Goal: Check status: Check status

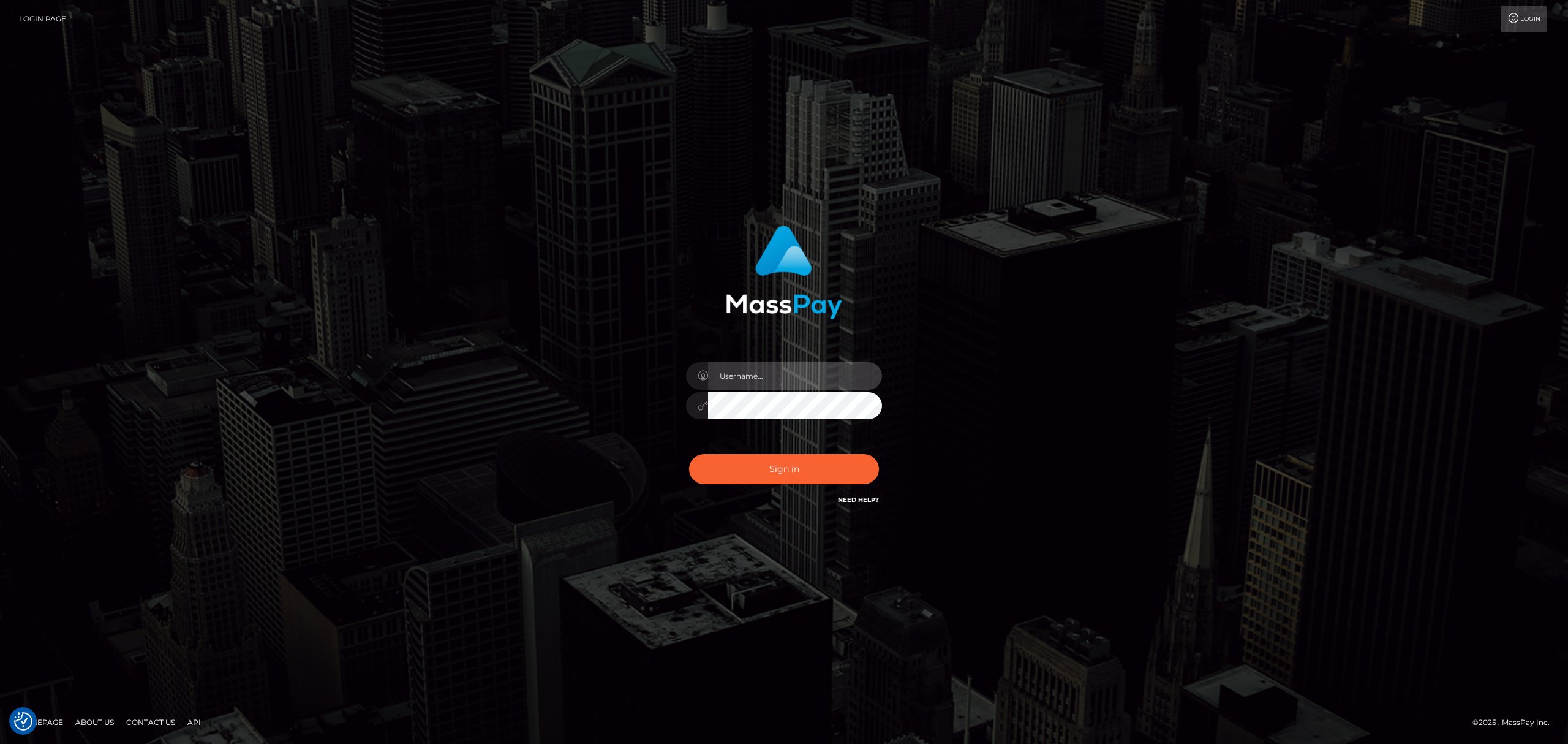
click at [748, 374] on input "text" at bounding box center [795, 376] width 174 height 27
drag, startPoint x: 801, startPoint y: 373, endPoint x: 810, endPoint y: 389, distance: 18.4
click at [801, 373] on input "text" at bounding box center [795, 376] width 174 height 27
type input "Eric"
click at [799, 474] on button "Sign in" at bounding box center [784, 469] width 190 height 30
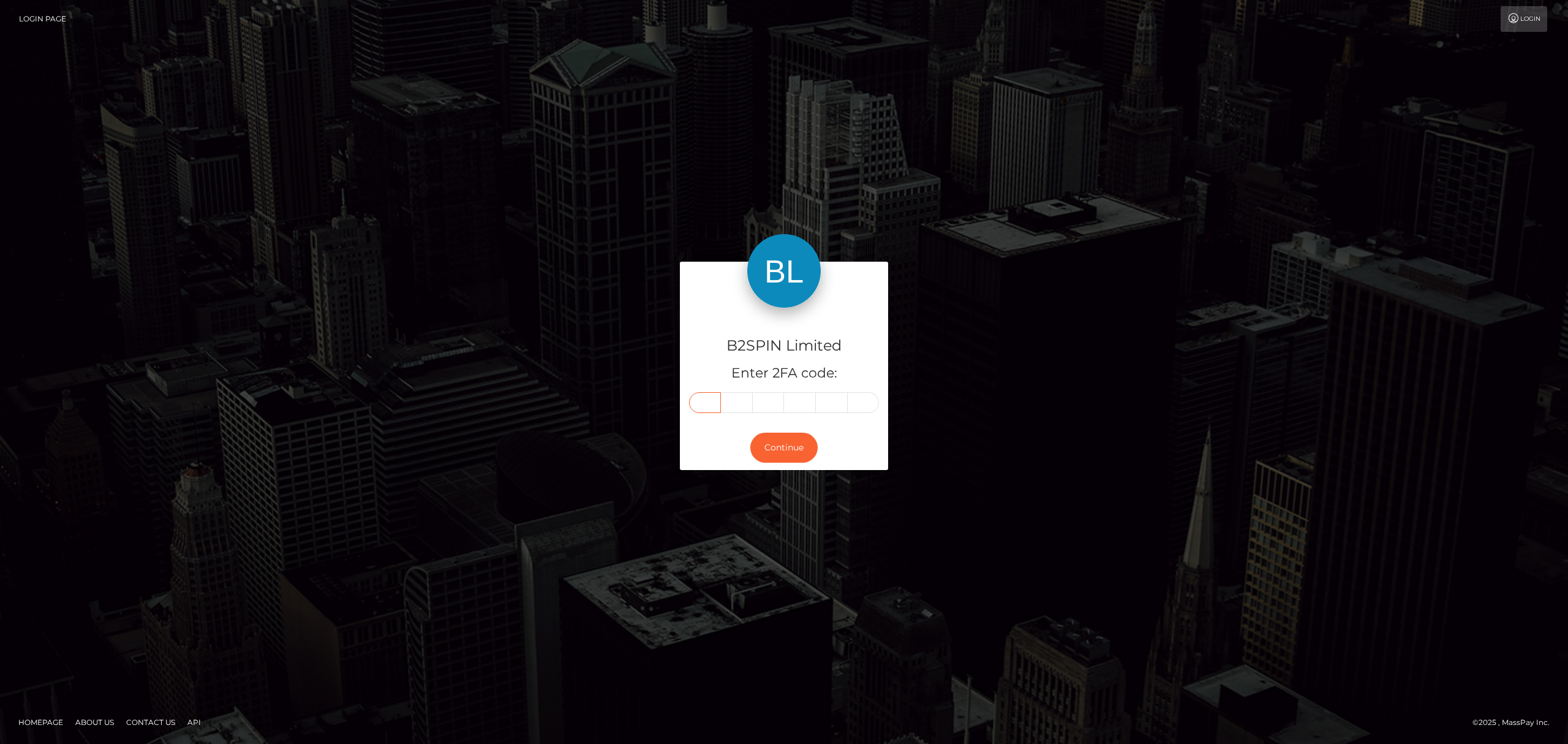
click at [704, 405] on input "text" at bounding box center [705, 402] width 32 height 21
paste input "5"
type input "5"
type input "2"
type input "7"
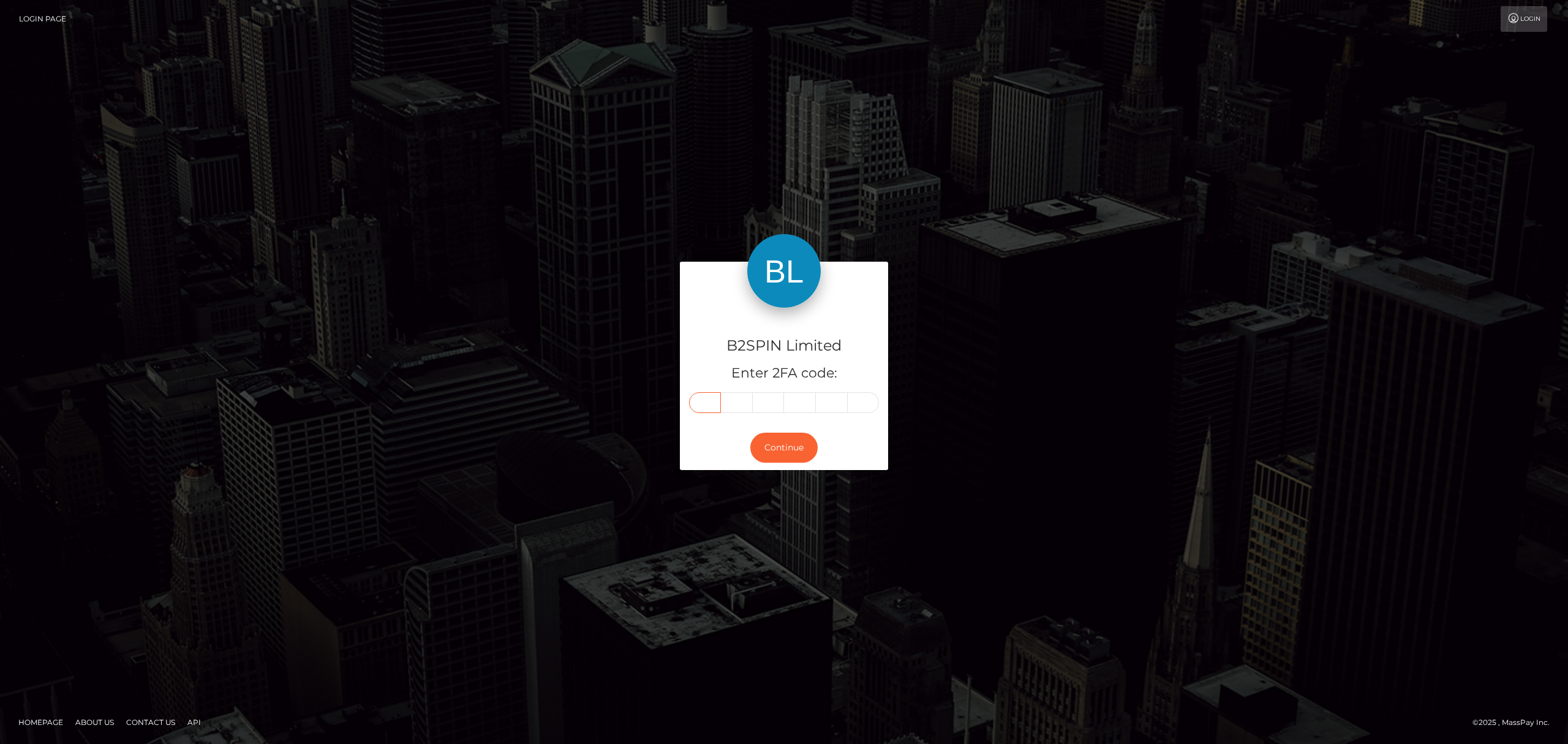
type input "7"
type input "6"
type input "7"
click at [787, 448] on button "Continue" at bounding box center [784, 448] width 68 height 30
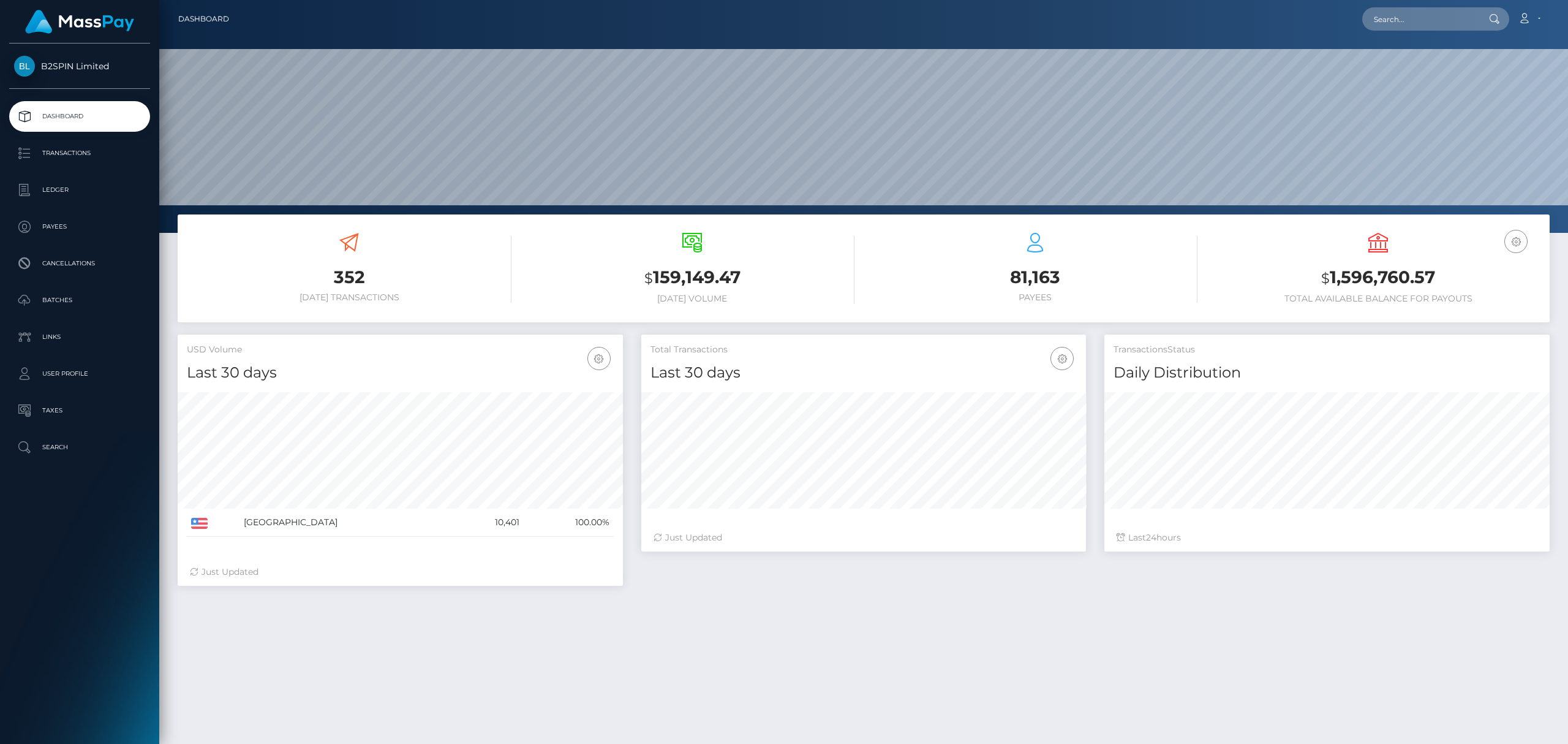
scroll to position [217, 445]
click at [47, 154] on p "Transactions" at bounding box center [80, 154] width 131 height 19
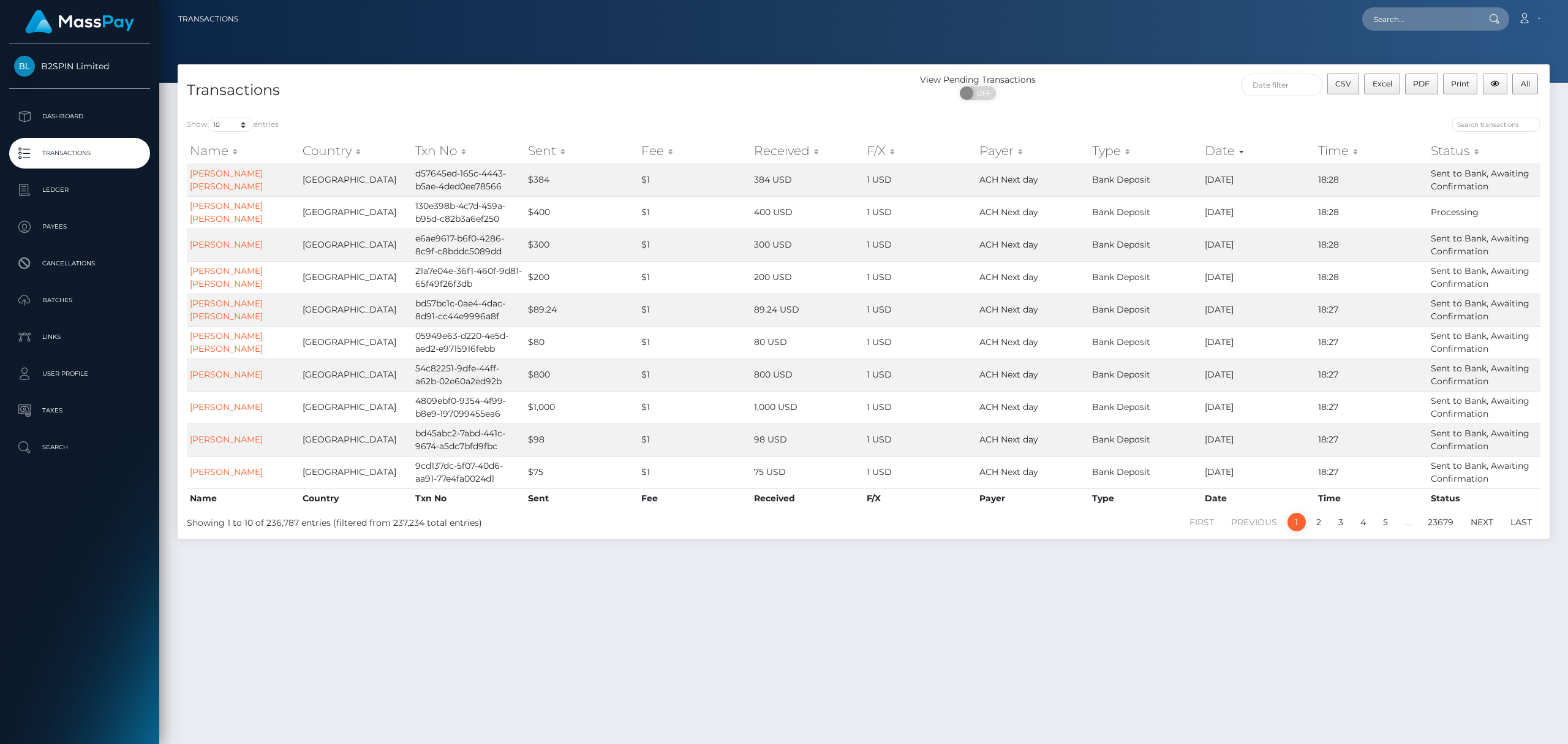
click at [365, 581] on div "Transactions View Pending Transactions ON OFF CSV Excel PDF Print All Show 10 2…" at bounding box center [863, 399] width 1409 height 669
click at [1398, 14] on input "text" at bounding box center [1420, 19] width 115 height 23
paste input "76f2c470-689d-4f6c-ab06-f1b64d2f6b78"
click at [1412, 17] on input "76f2c470-689d-4f6c-ab06-f1b64d2f6b78" at bounding box center [1420, 19] width 115 height 23
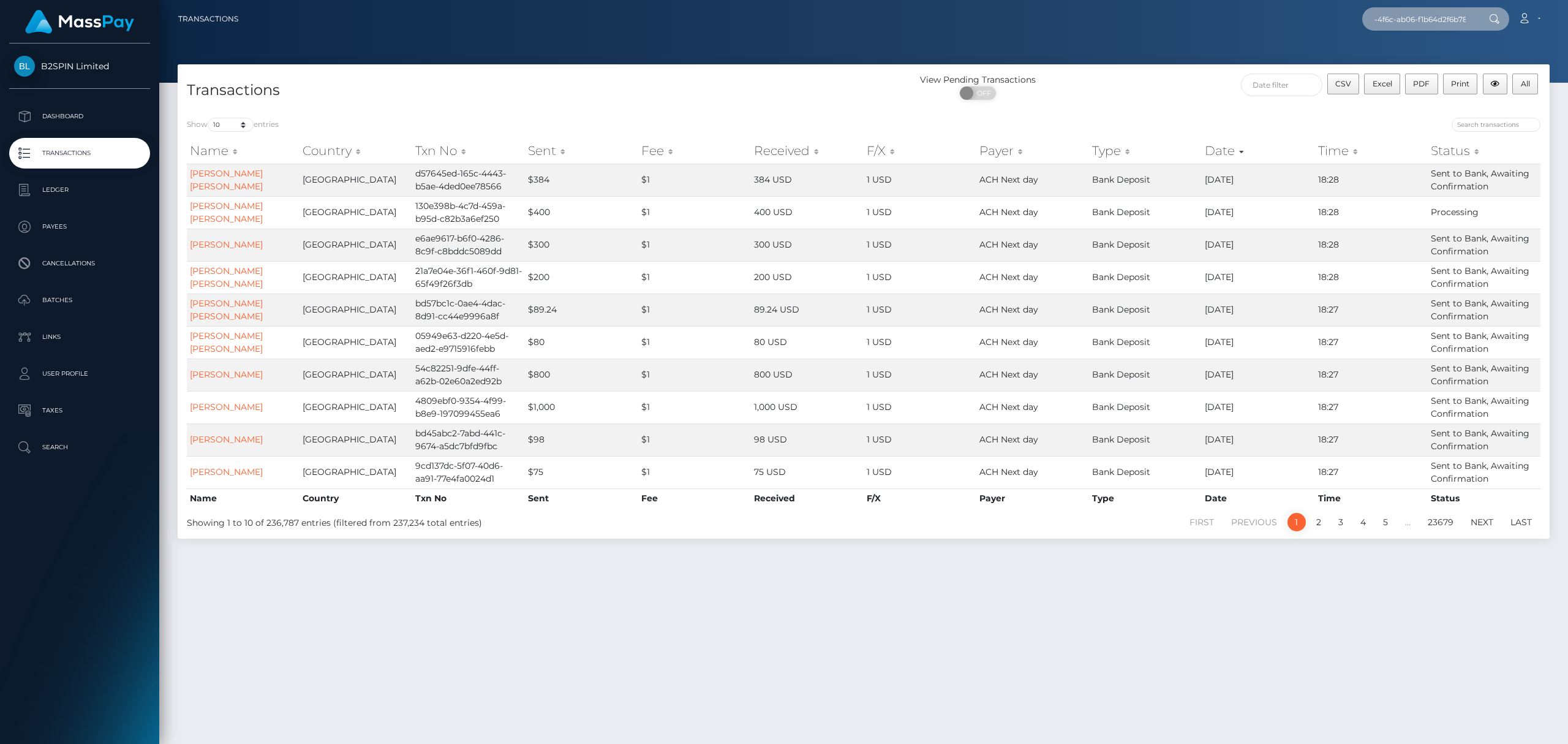
click at [1412, 17] on input "76f2c470-689d-4f6c-ab06-f1b64d2f6b78" at bounding box center [1420, 19] width 115 height 23
click at [1440, 23] on input "76f2c470-689d-4f6c-ab06-f1b64d2f6b78" at bounding box center [1420, 19] width 115 height 23
paste input "3973544"
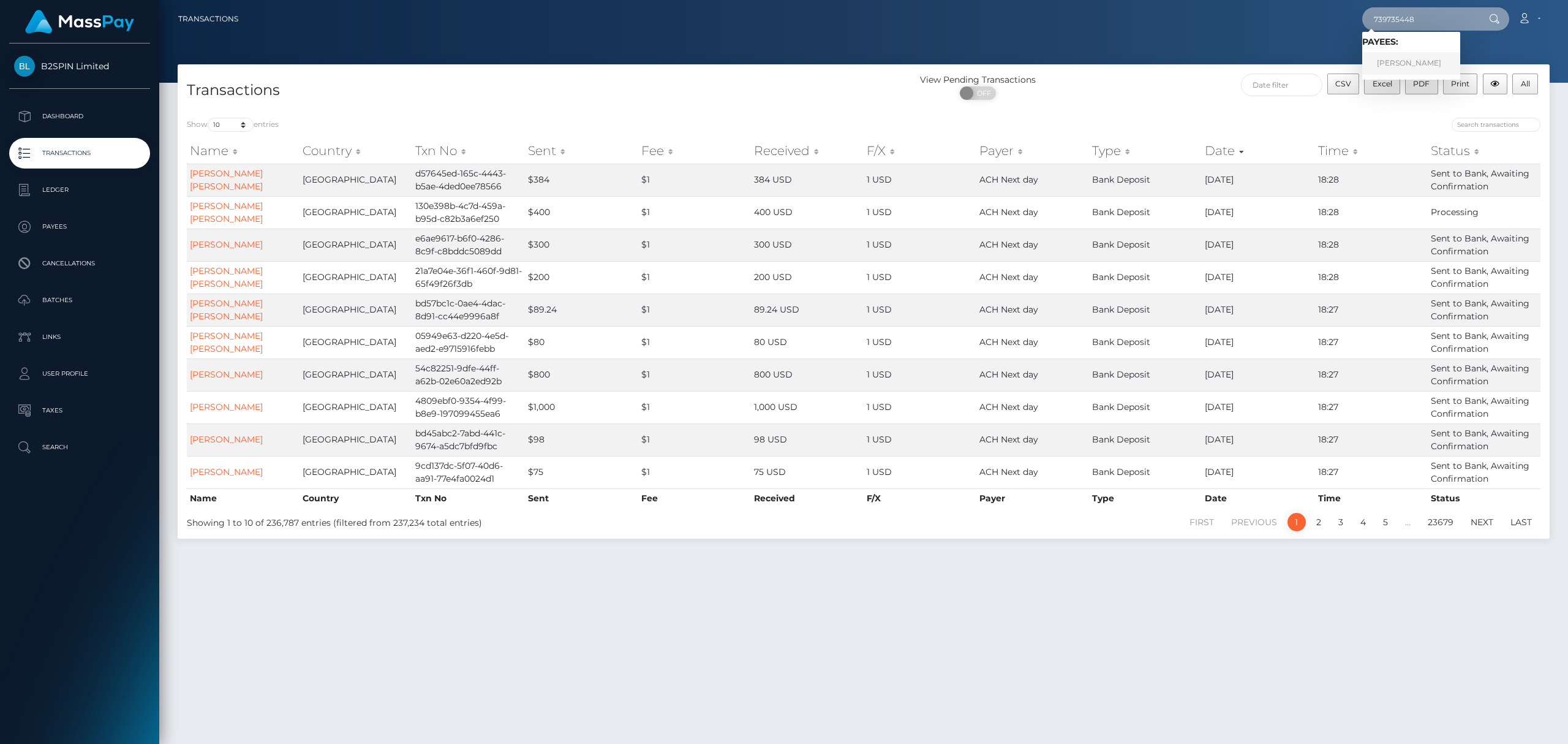
type input "739735448"
click at [1410, 63] on link "SCOTT ALAN ROBB" at bounding box center [1412, 63] width 98 height 22
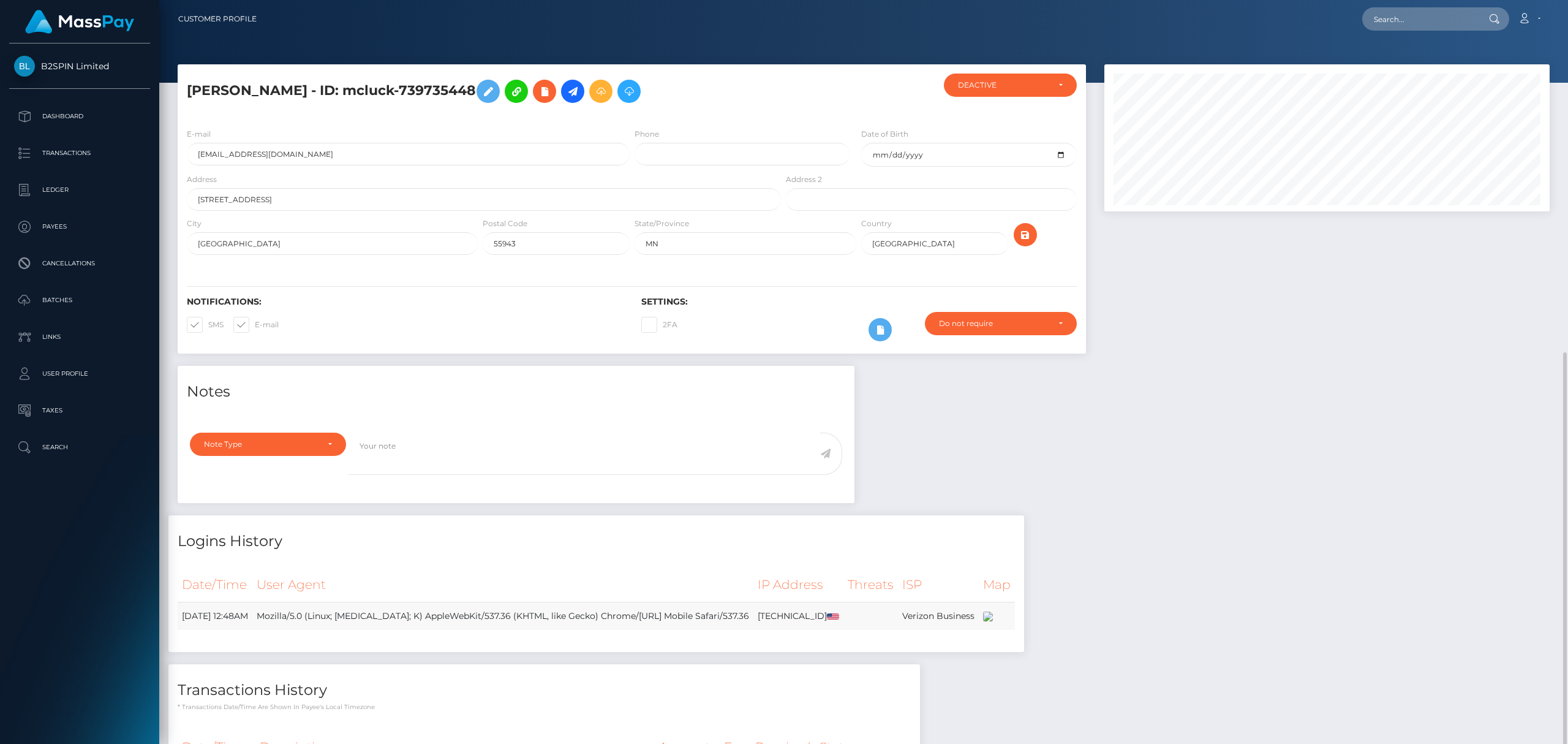
scroll to position [147, 445]
